Goal: Transaction & Acquisition: Purchase product/service

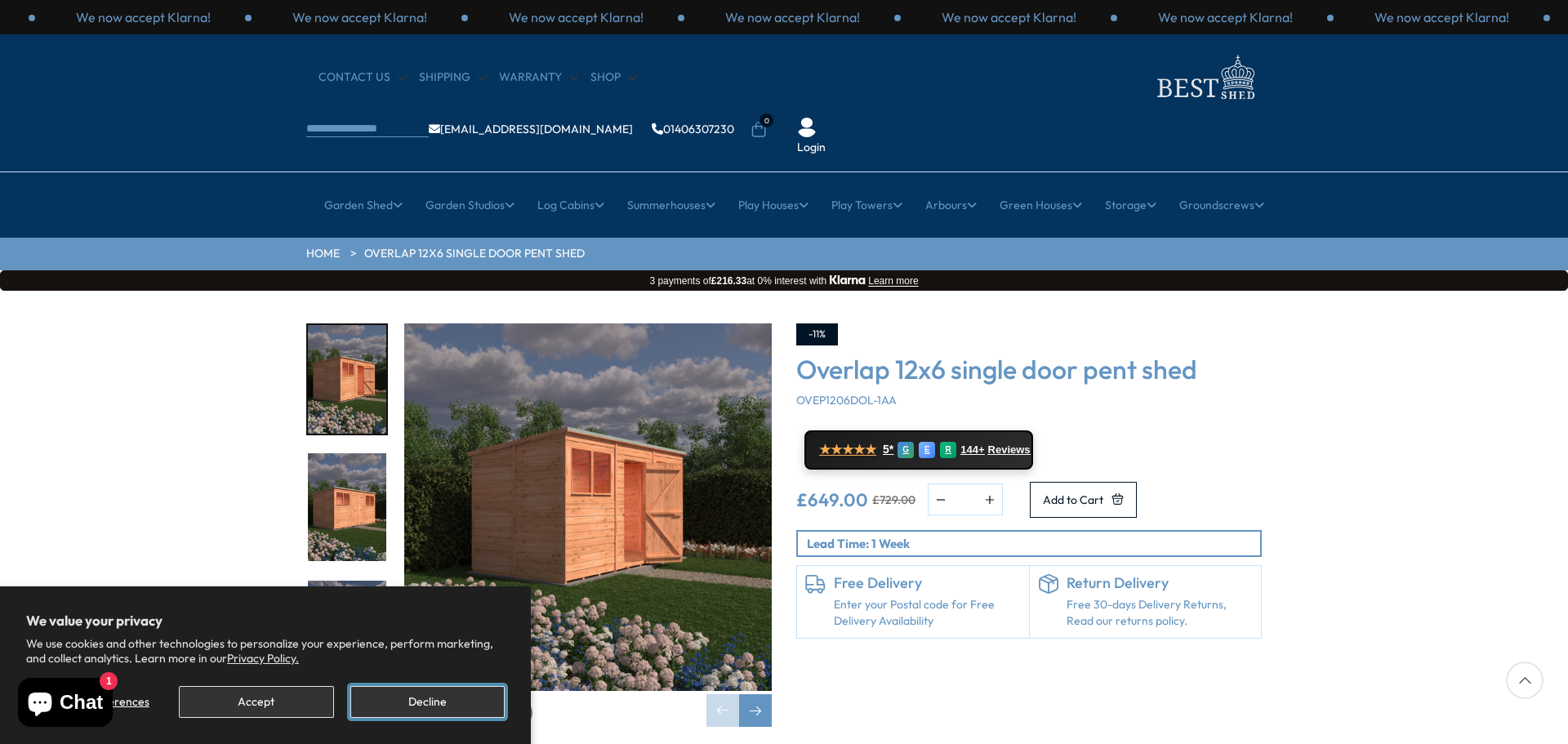
click at [439, 700] on button "Decline" at bounding box center [427, 702] width 154 height 32
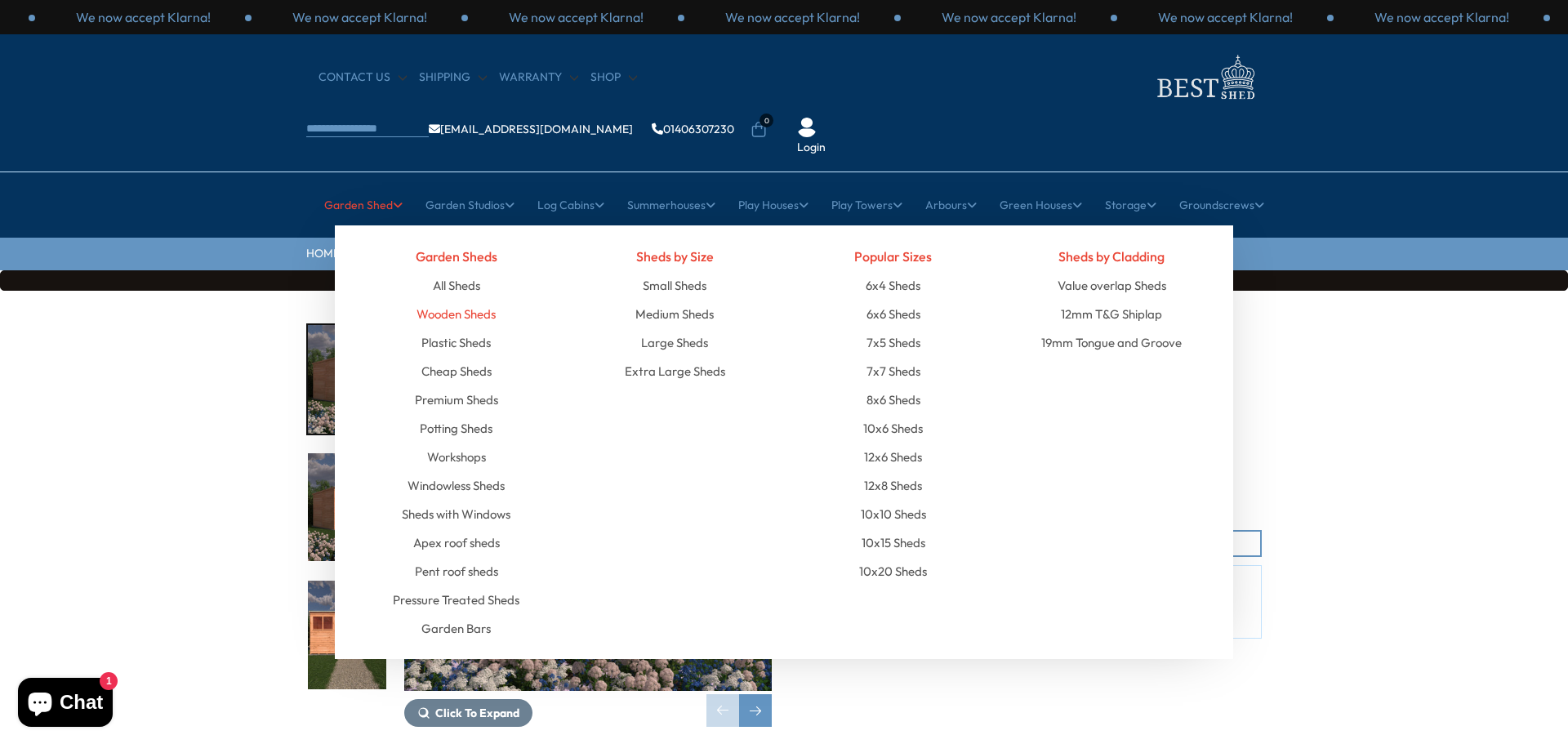
click at [450, 300] on link "Wooden Sheds" at bounding box center [455, 314] width 79 height 28
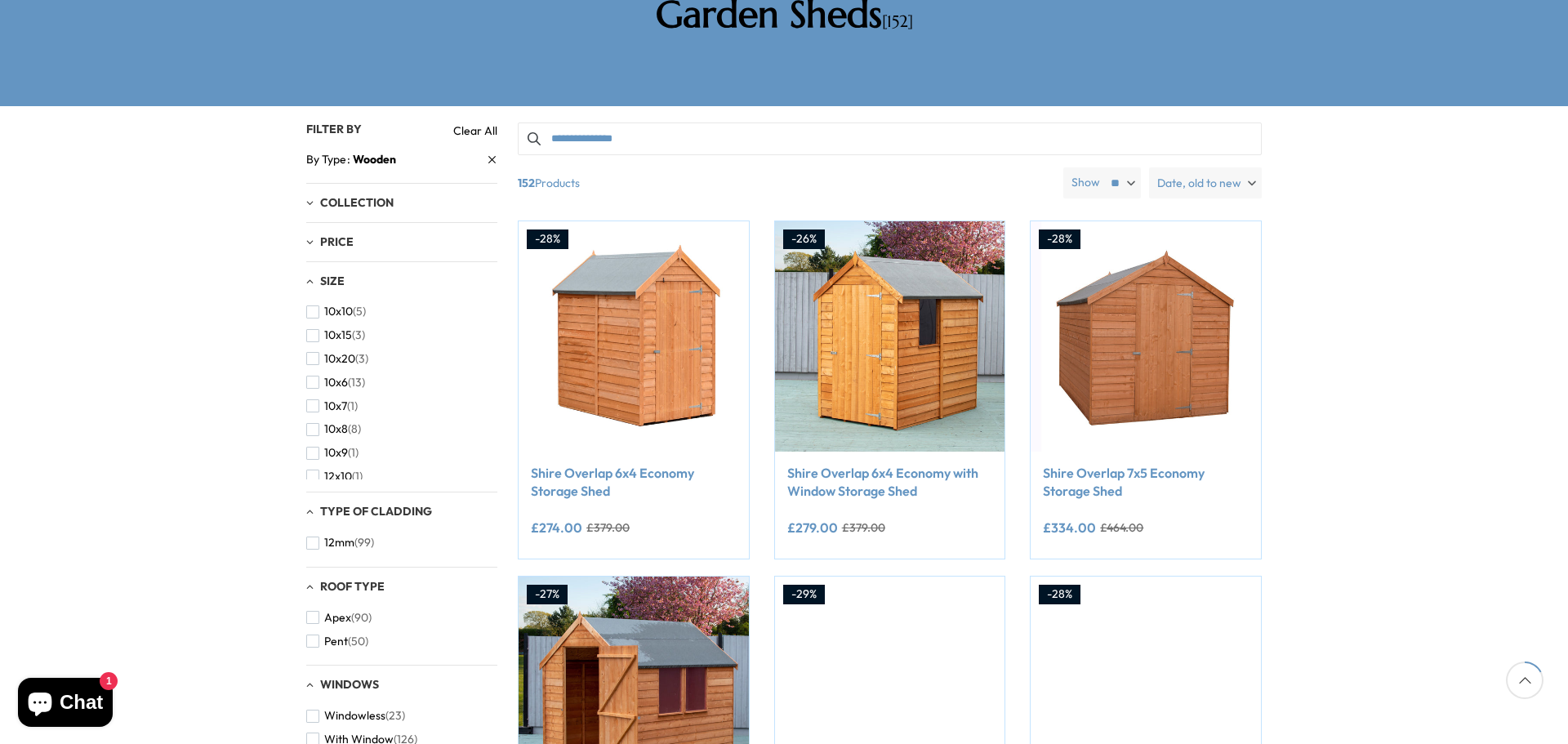
scroll to position [163, 0]
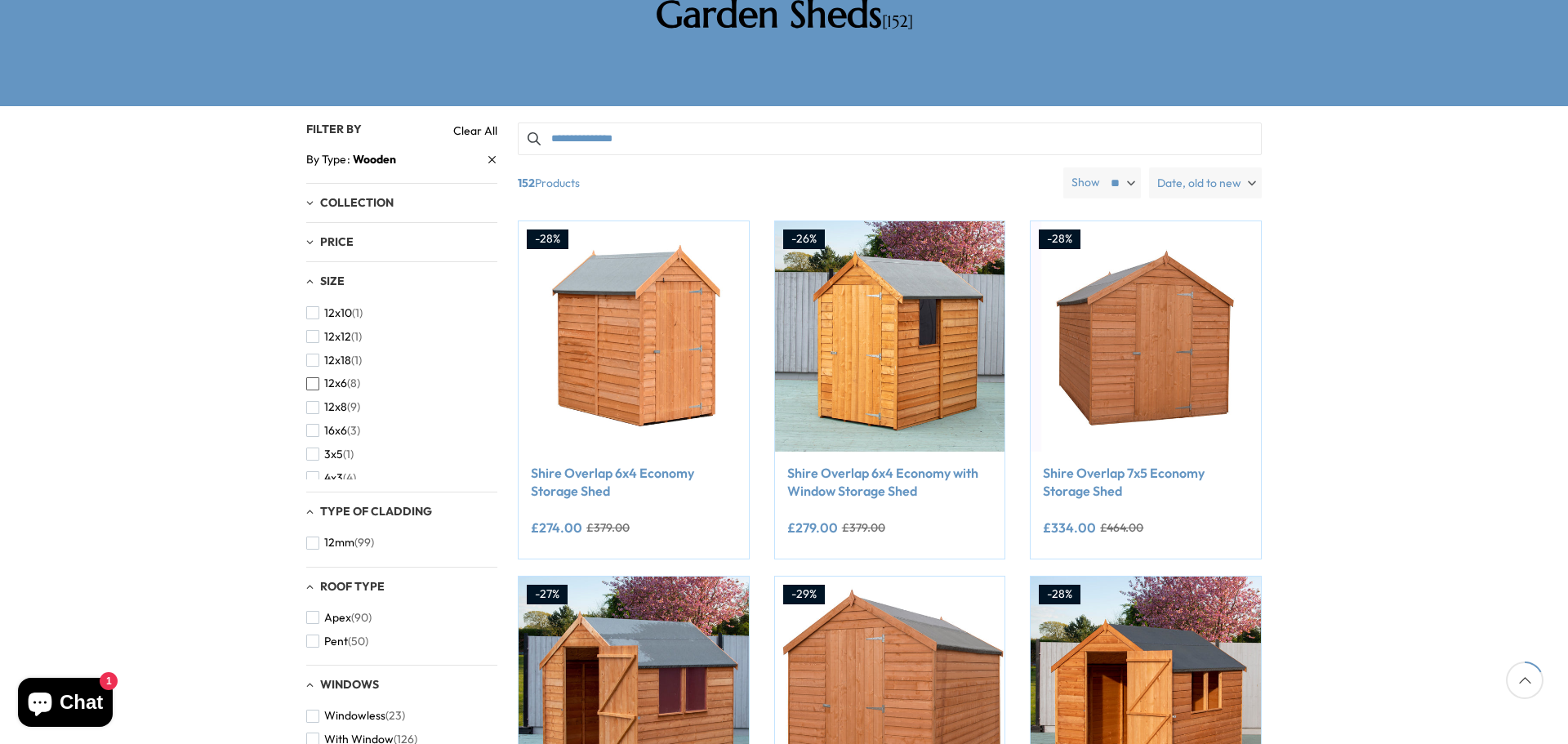
click at [311, 377] on span "button" at bounding box center [313, 384] width 13 height 13
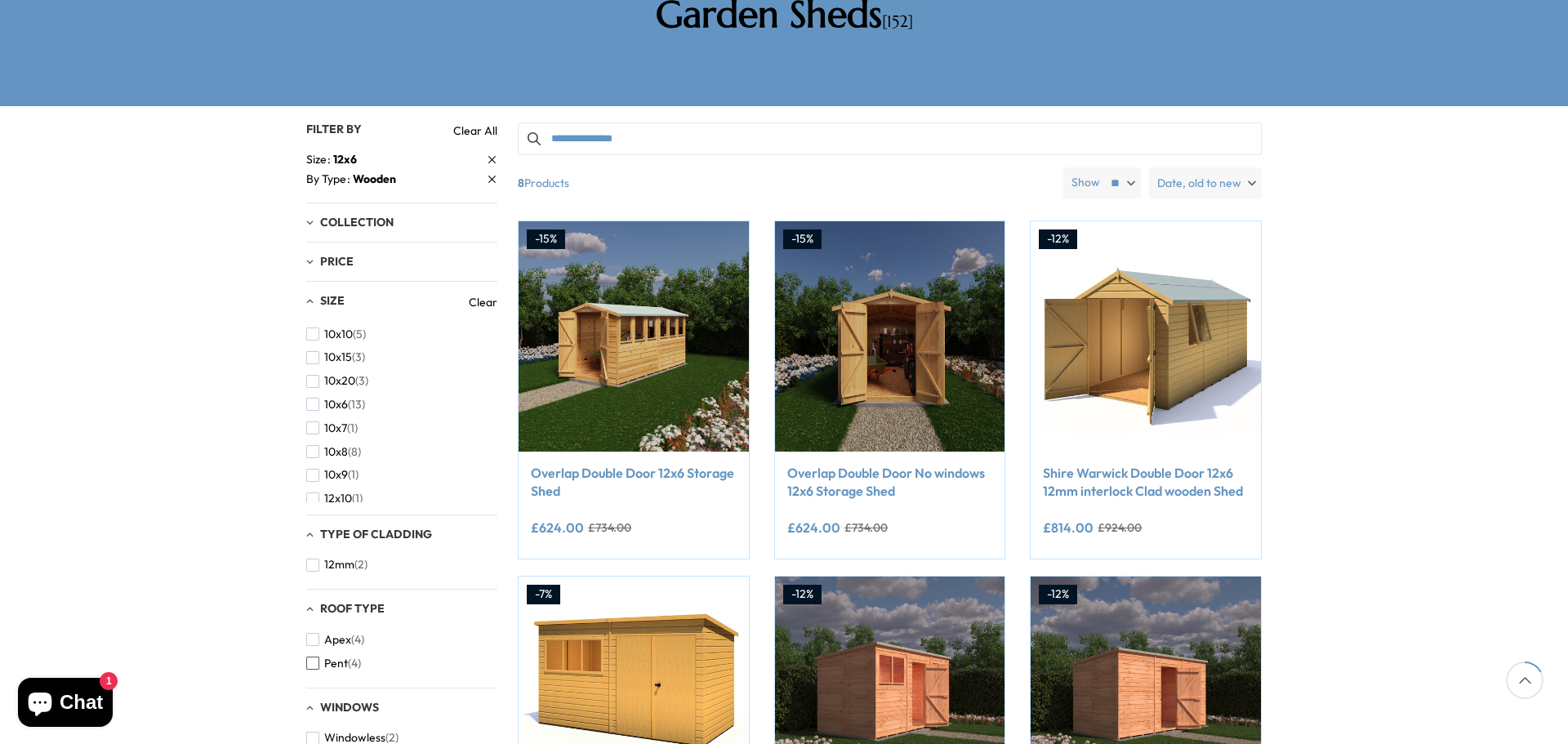
click at [309, 657] on span "button" at bounding box center [313, 663] width 13 height 13
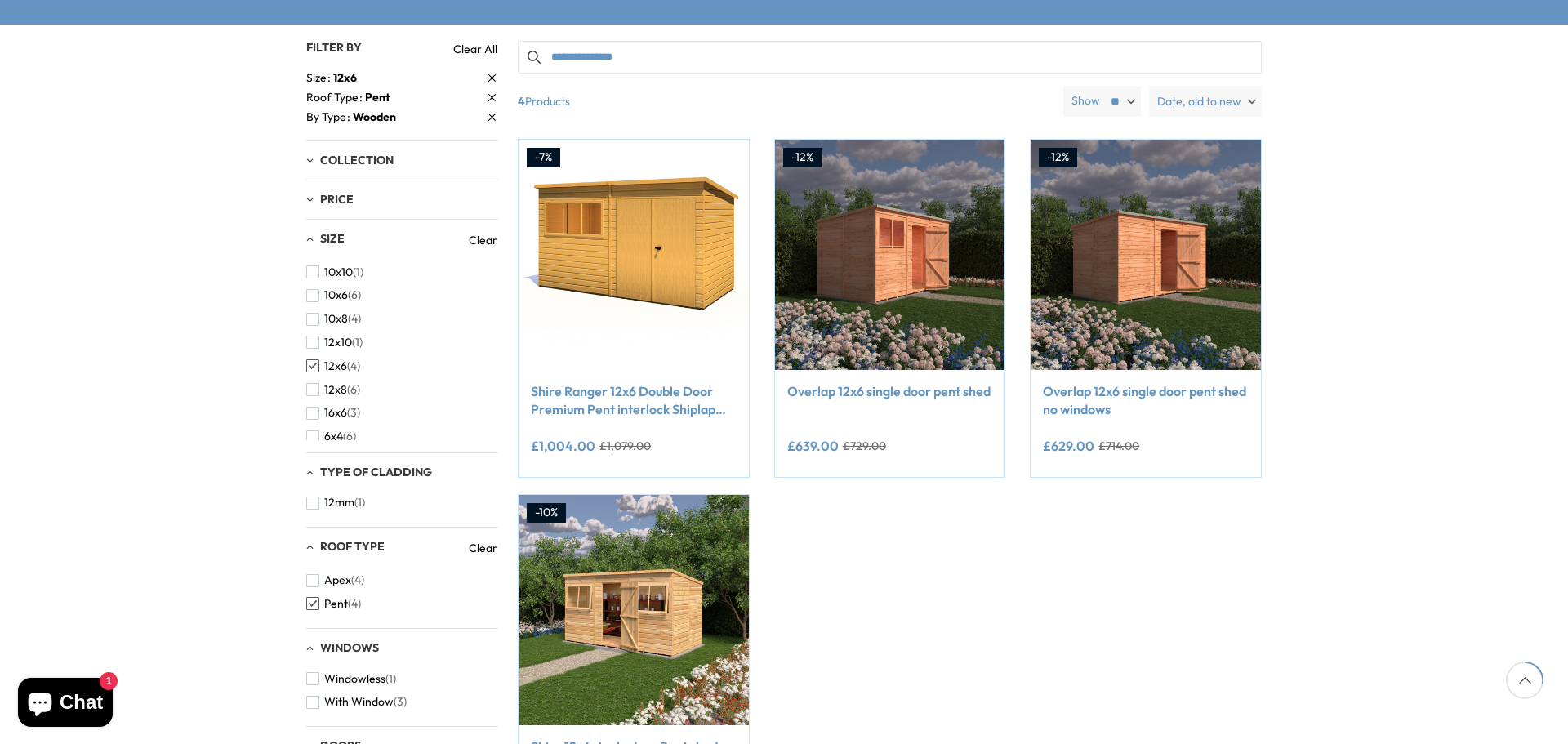
scroll to position [326, 0]
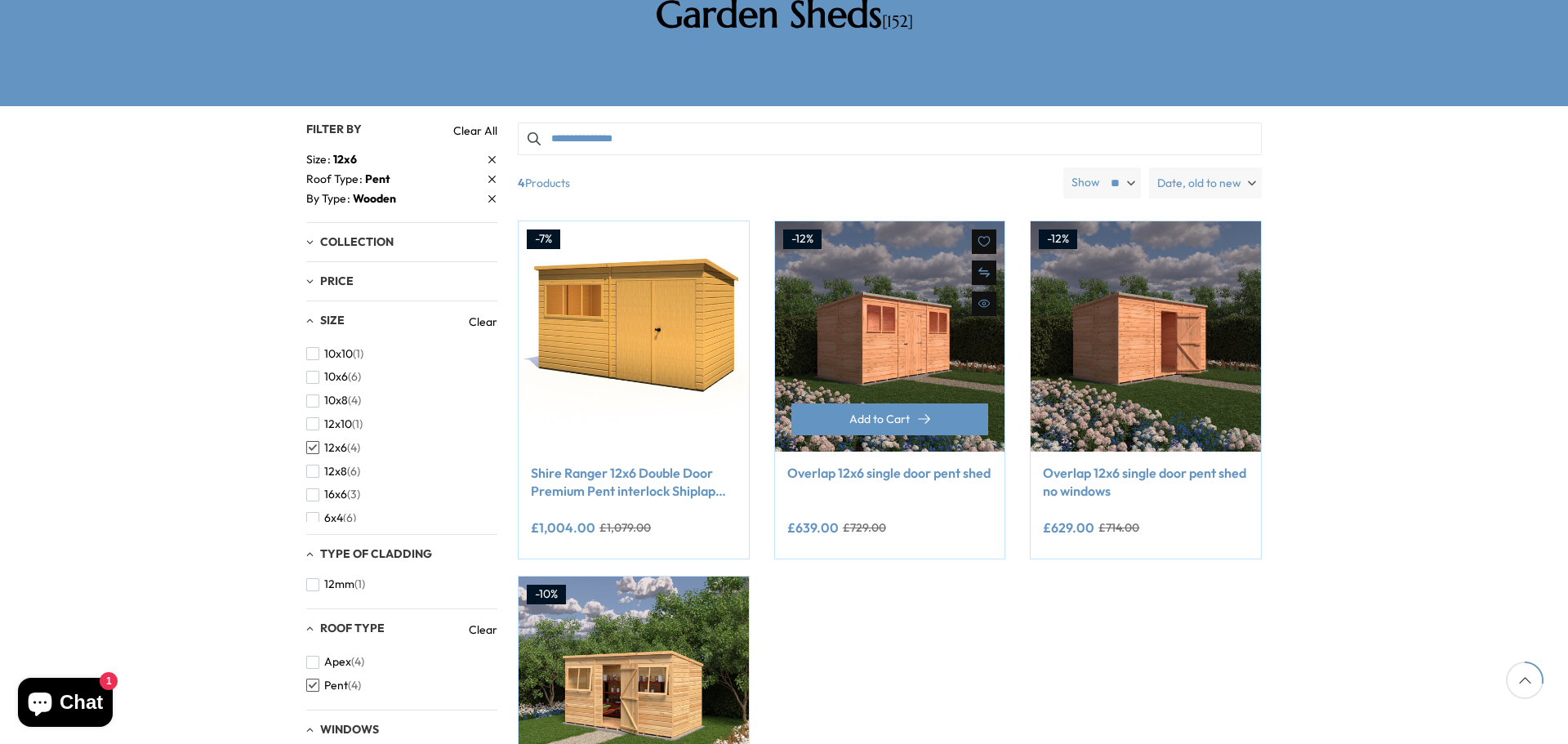
click at [897, 287] on img at bounding box center [890, 336] width 231 height 231
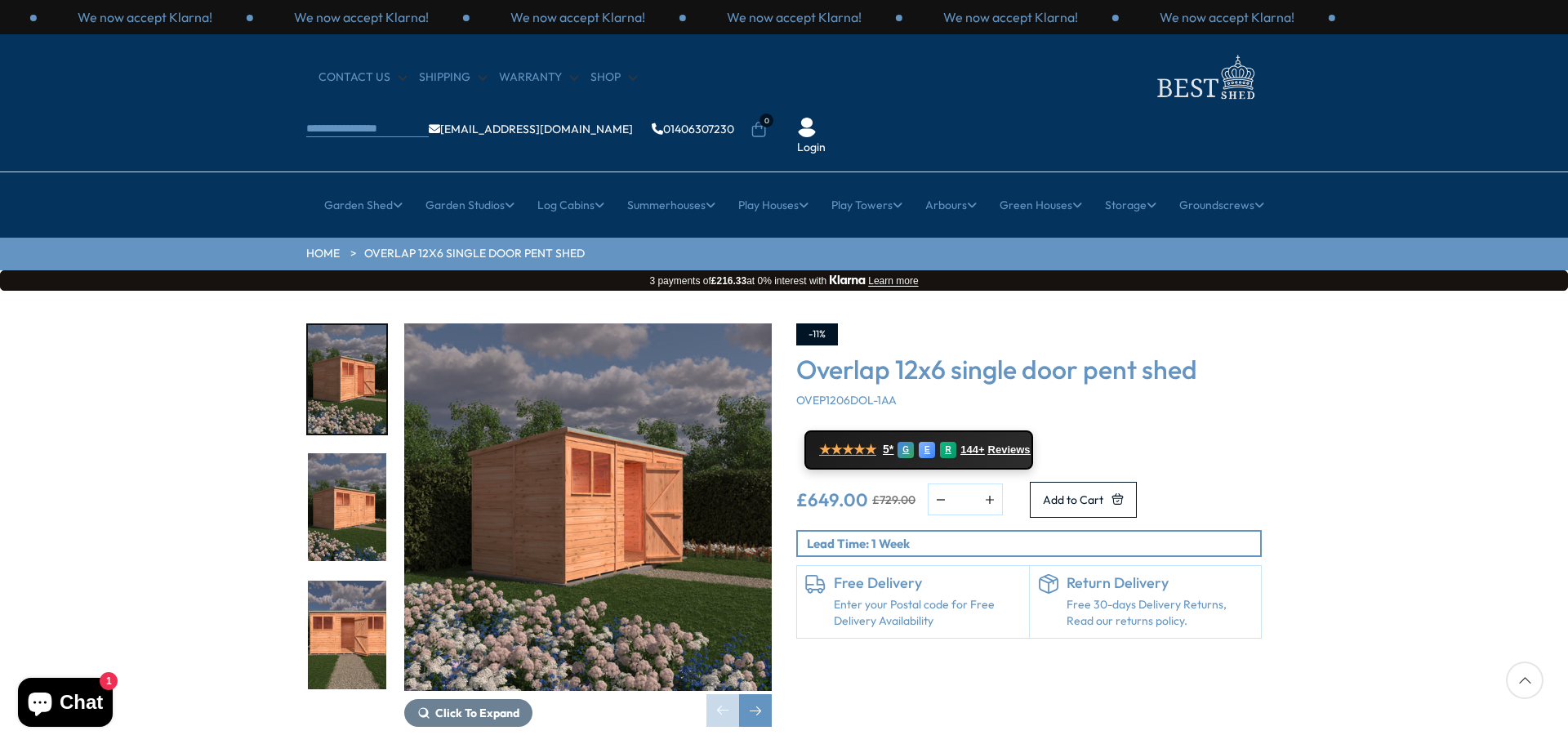
click at [340, 608] on img "3 / 13" at bounding box center [347, 635] width 78 height 108
